Goal: Communication & Community: Connect with others

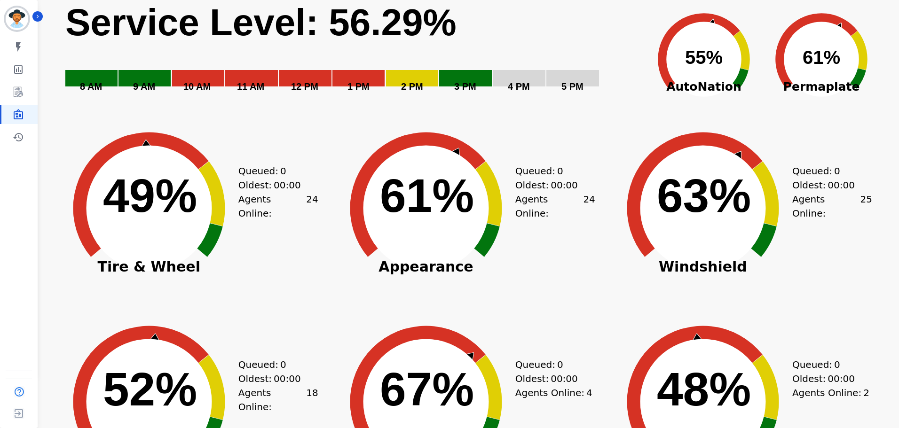
scroll to position [47, 0]
